Goal: Task Accomplishment & Management: Manage account settings

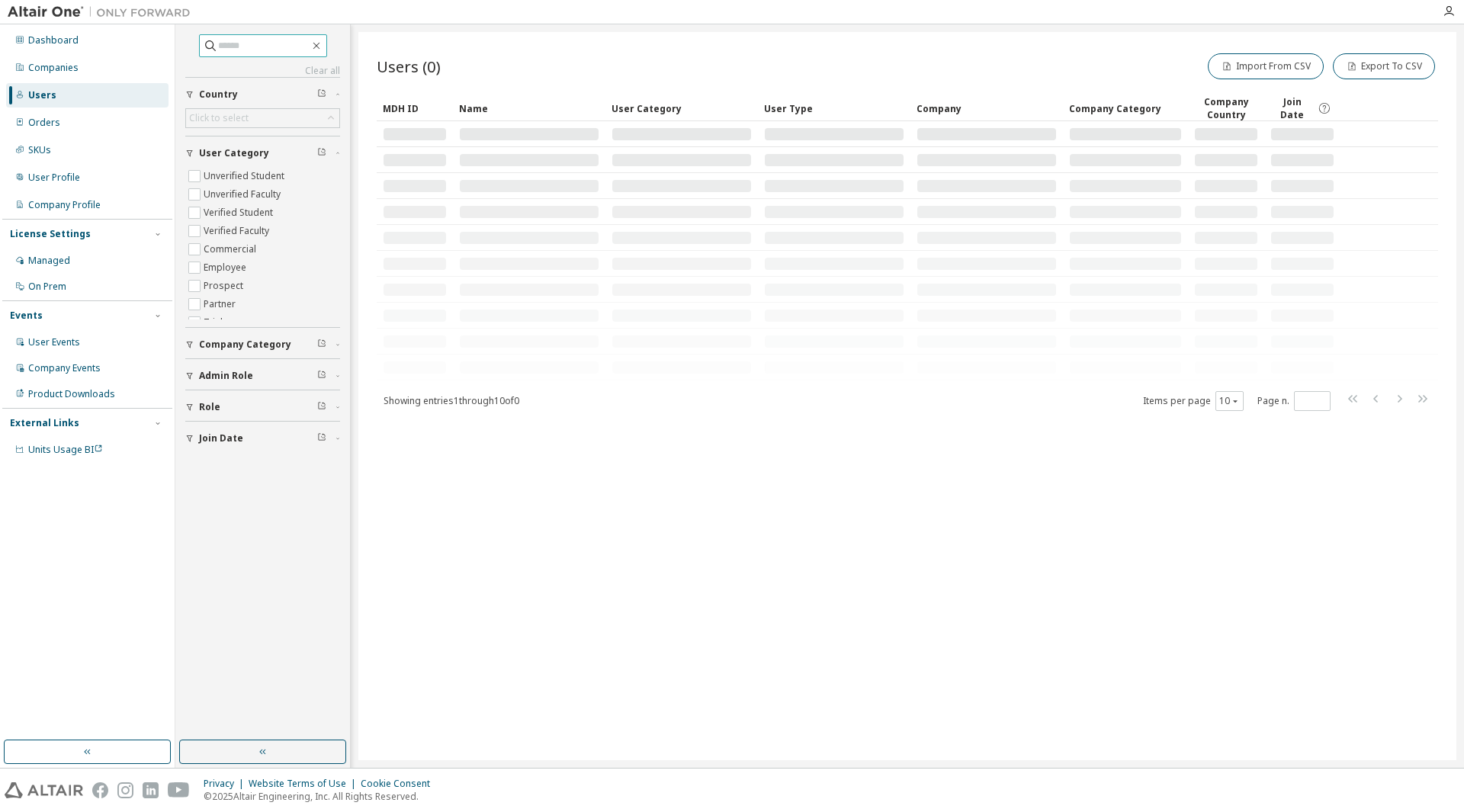
click at [226, 39] on input "text" at bounding box center [264, 46] width 92 height 15
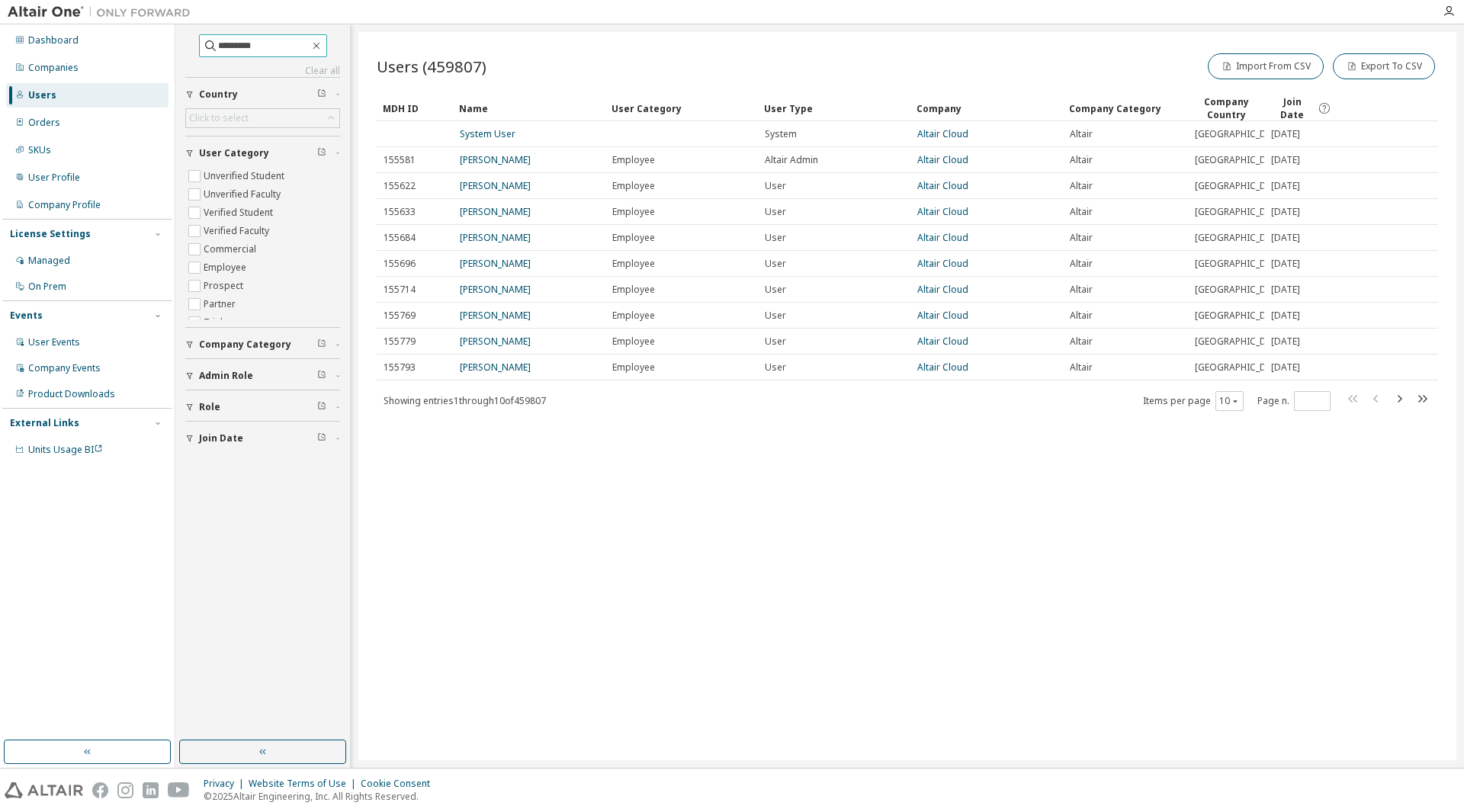
type input "*********"
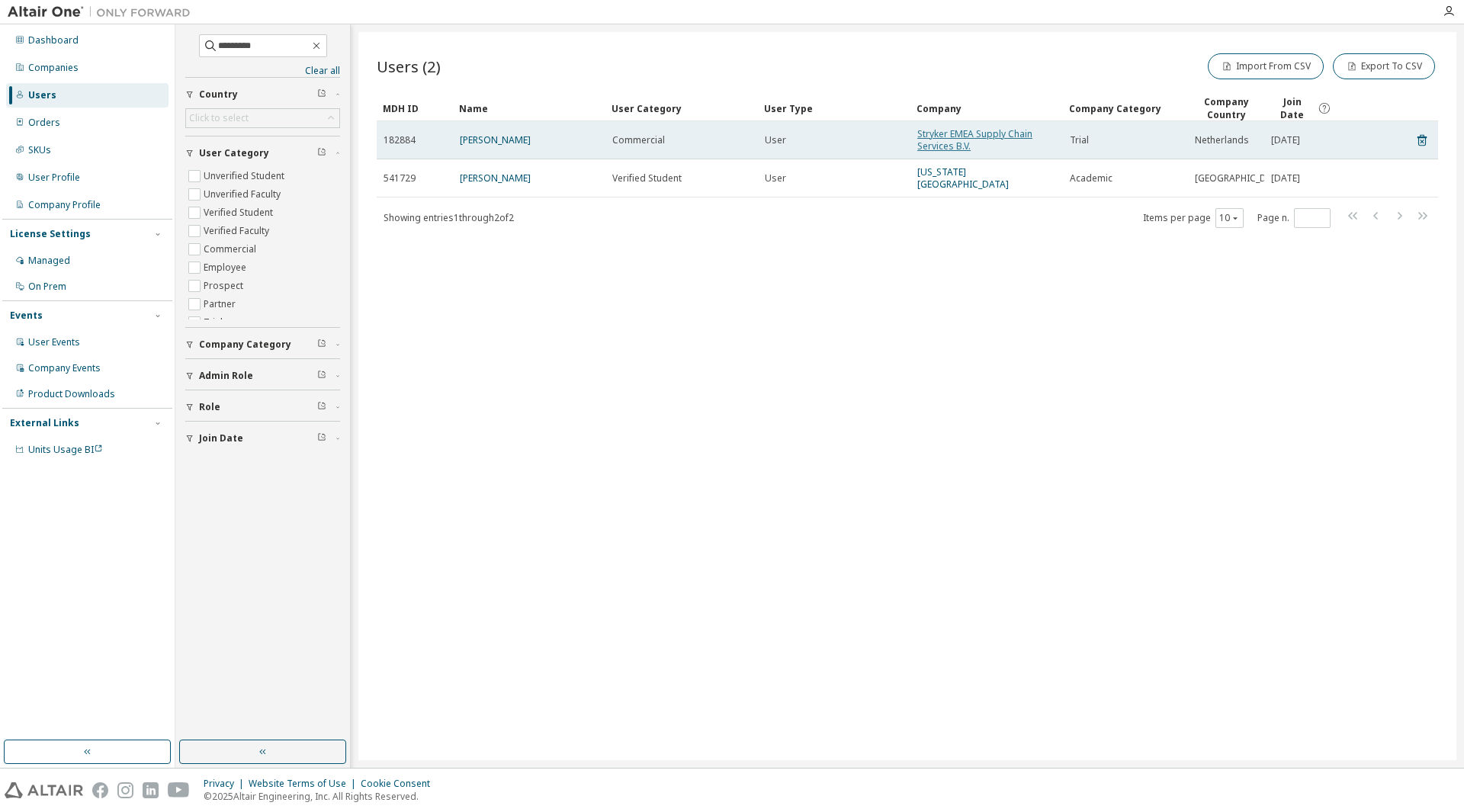
click at [948, 131] on link "Stryker EMEA Supply Chain Services B.V." at bounding box center [974, 139] width 115 height 25
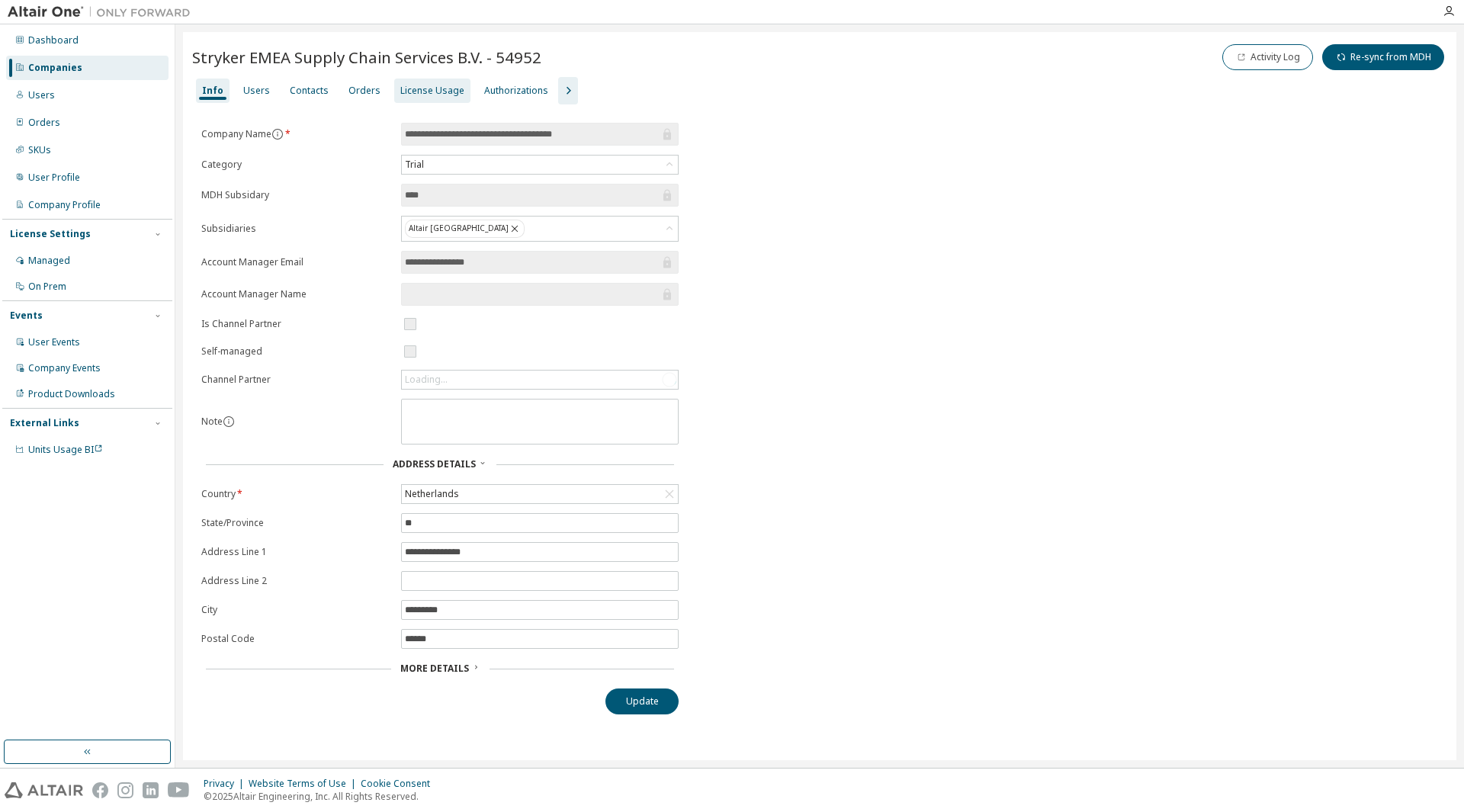
click at [430, 89] on div "License Usage" at bounding box center [432, 91] width 64 height 12
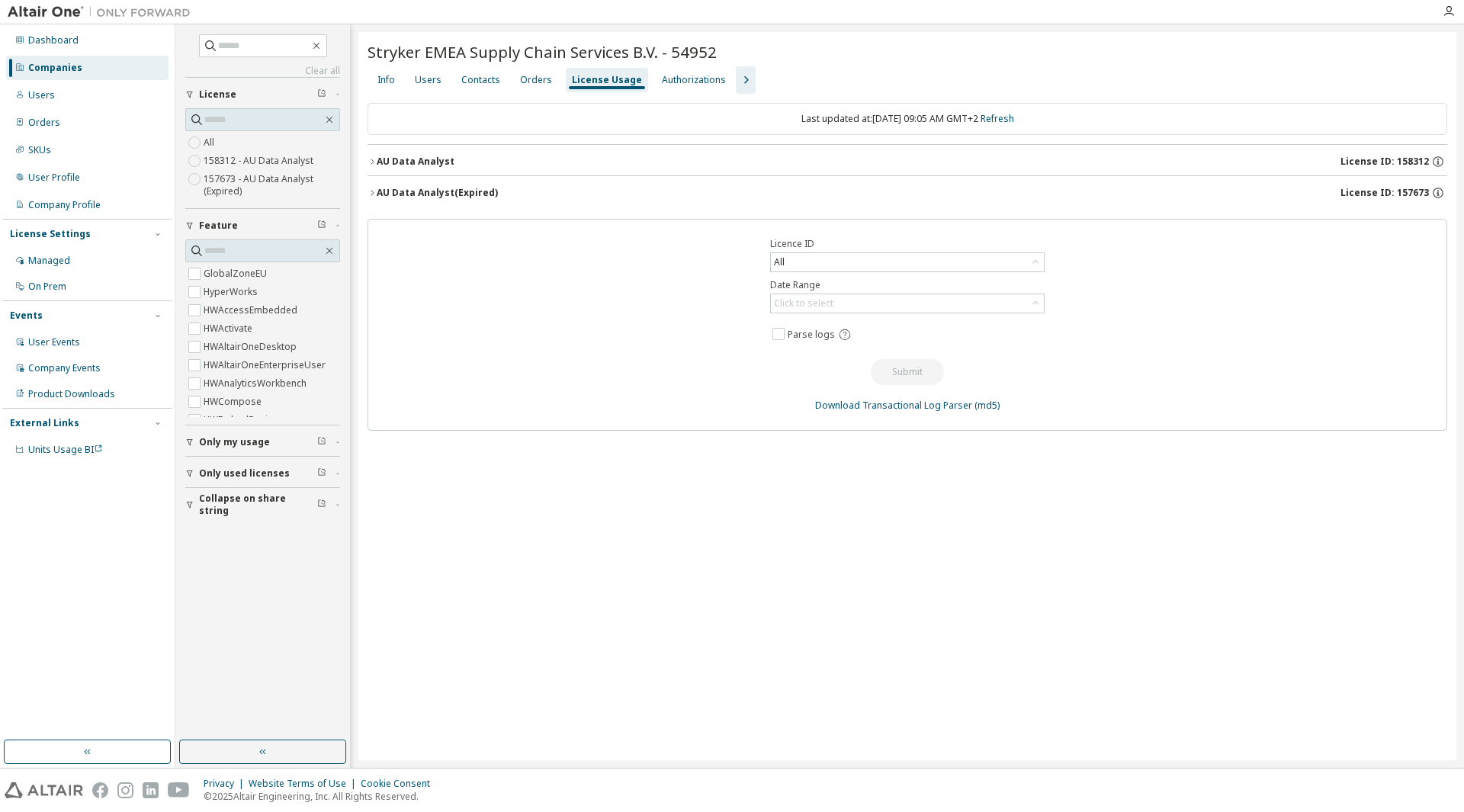
click at [512, 149] on button "AU Data Analyst License ID: 158312" at bounding box center [907, 161] width 1079 height 33
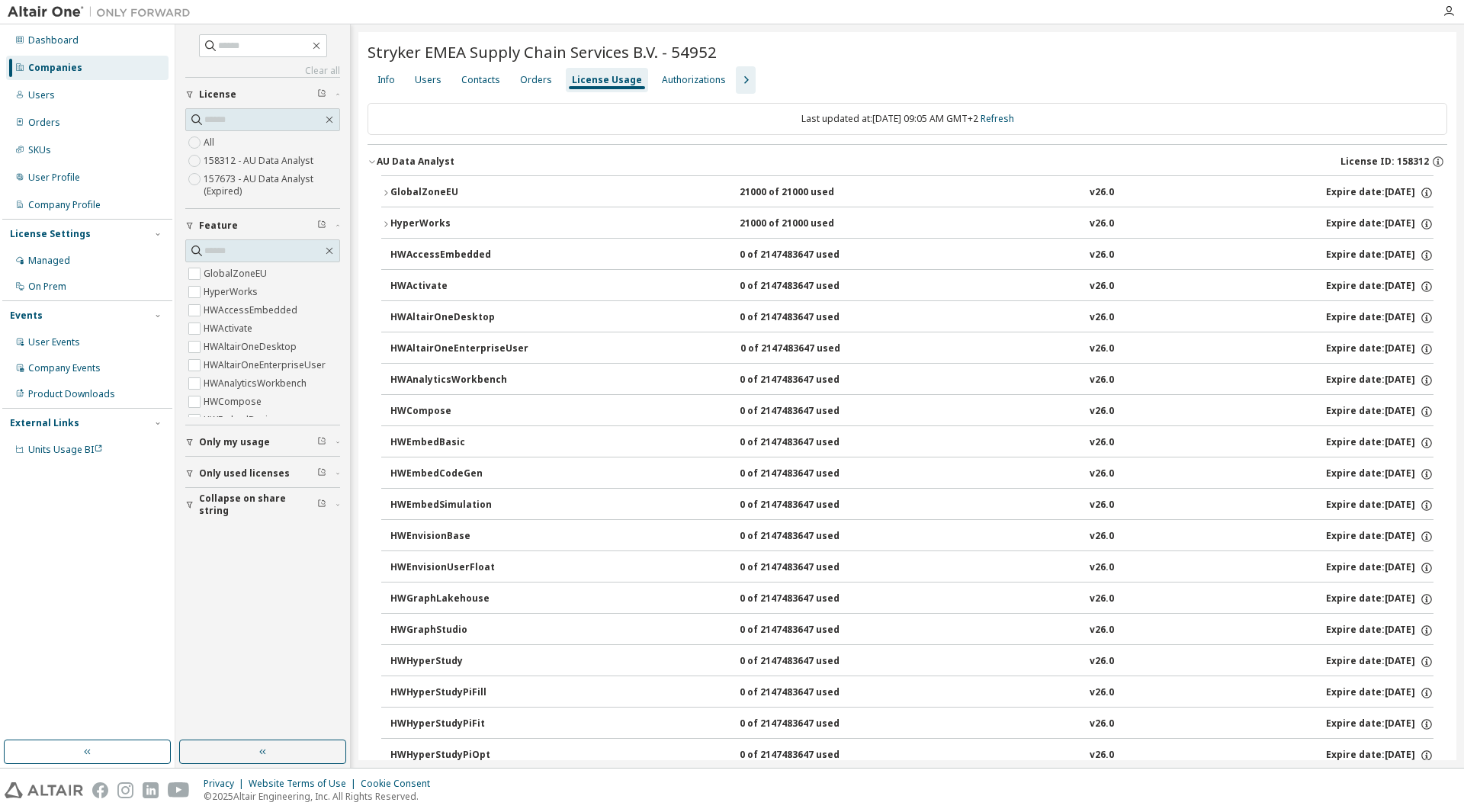
click at [438, 187] on div "GlobalZoneEU" at bounding box center [459, 193] width 137 height 13
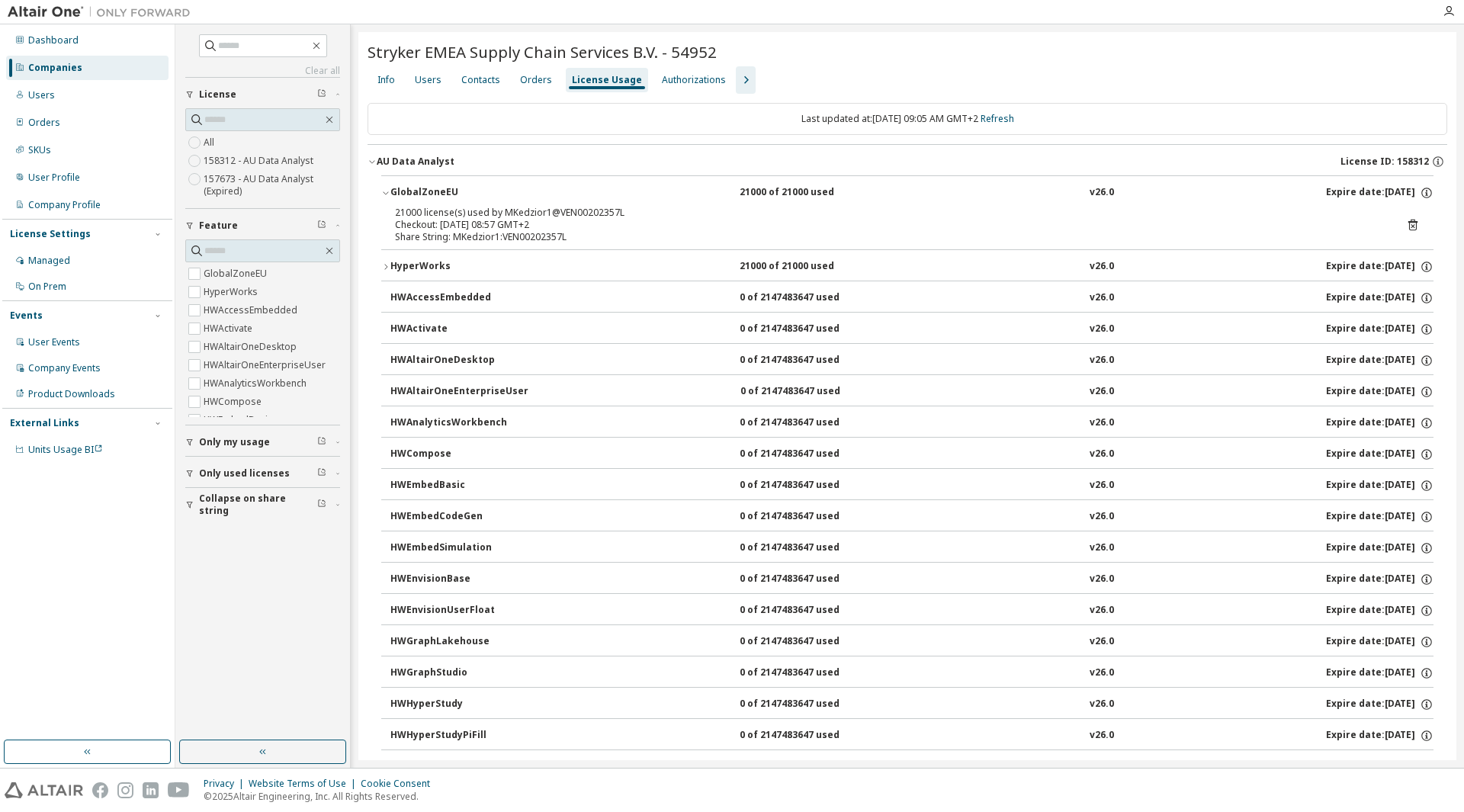
click at [517, 211] on div "21000 license(s) used by MKedzior1@VEN00202357L" at bounding box center [889, 213] width 989 height 12
click at [540, 233] on div "Share String: MKedzior1:VEN00202357L" at bounding box center [889, 237] width 989 height 12
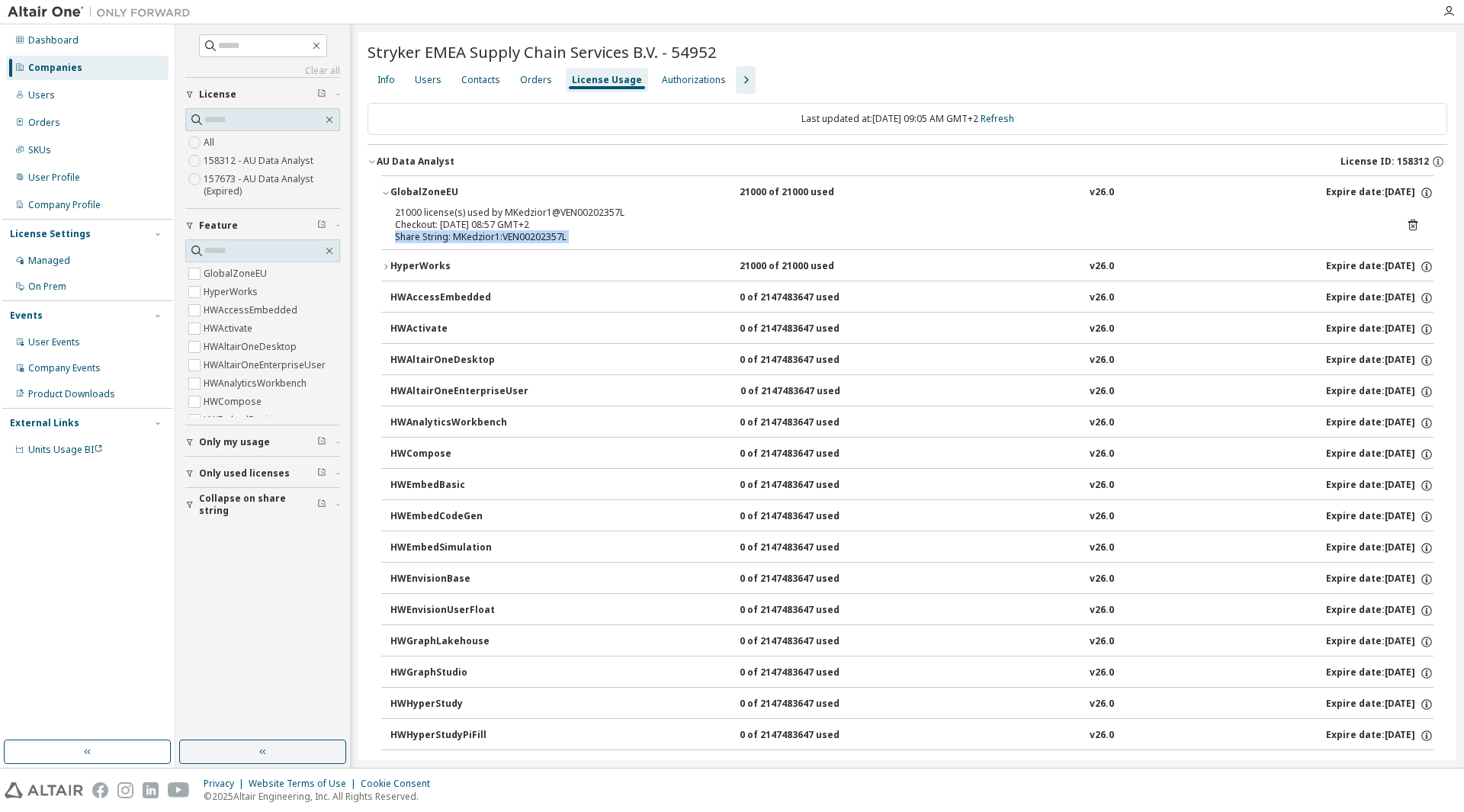
click at [537, 233] on div "Share String: MKedzior1:VEN00202357L" at bounding box center [889, 237] width 989 height 12
